Goal: Check status: Check status

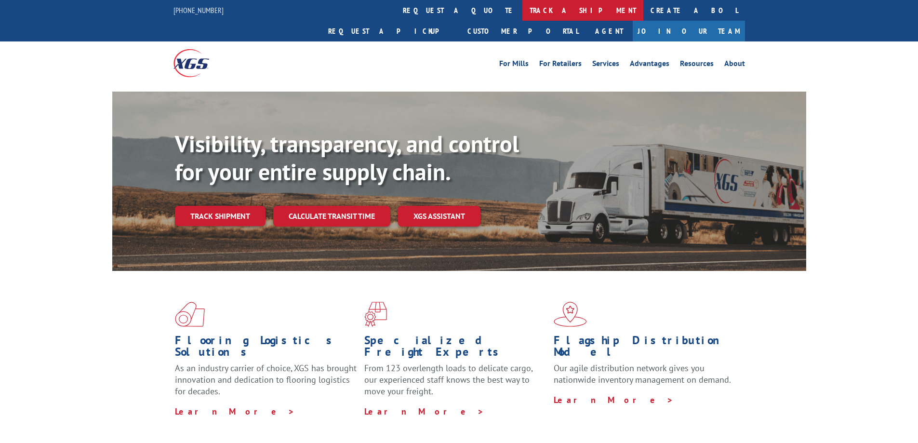
click at [523, 8] on link "track a shipment" at bounding box center [583, 10] width 121 height 21
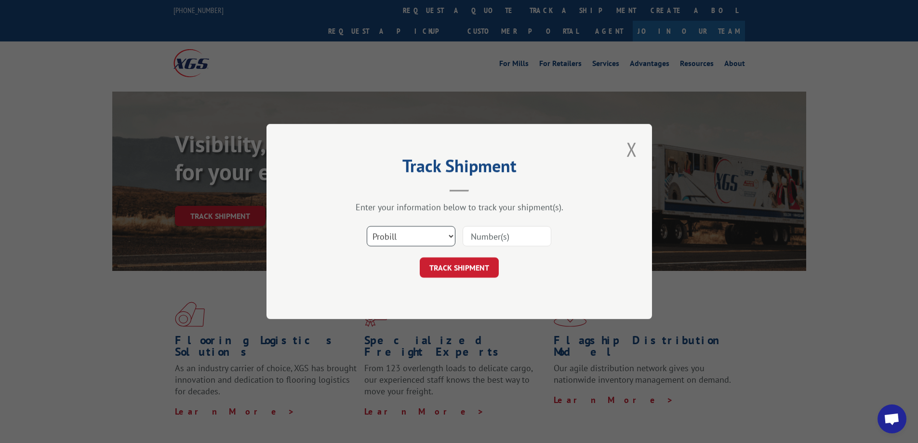
click at [450, 234] on select "Select category... Probill BOL PO" at bounding box center [411, 236] width 89 height 20
select select "bol"
click at [367, 226] on select "Select category... Probill BOL PO" at bounding box center [411, 236] width 89 height 20
click at [502, 237] on input at bounding box center [507, 236] width 89 height 20
type input "406391-01"
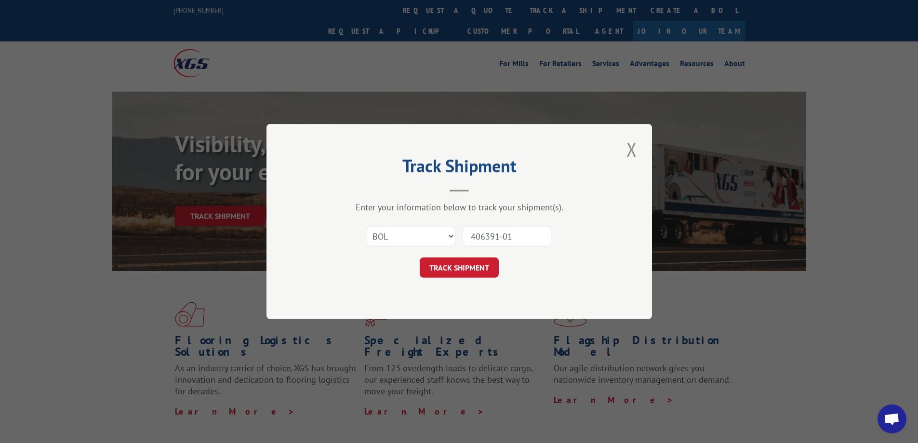
click button "TRACK SHIPMENT" at bounding box center [459, 267] width 79 height 20
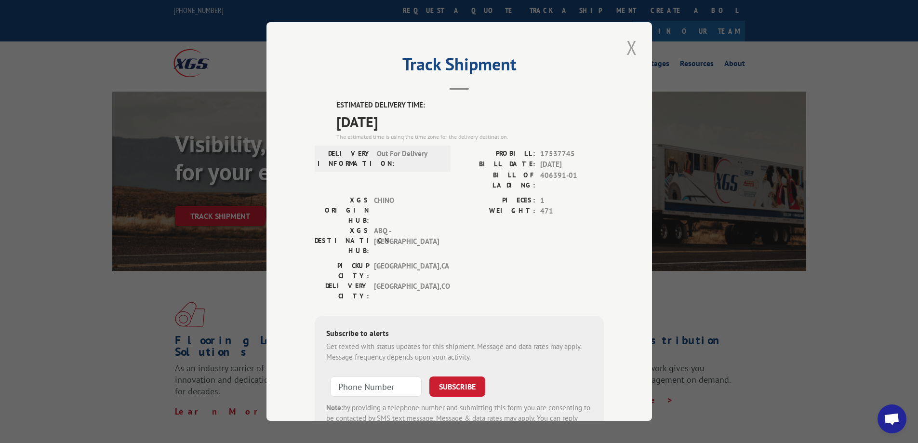
click at [628, 43] on button "Close modal" at bounding box center [632, 47] width 16 height 27
